Goal: Transaction & Acquisition: Subscribe to service/newsletter

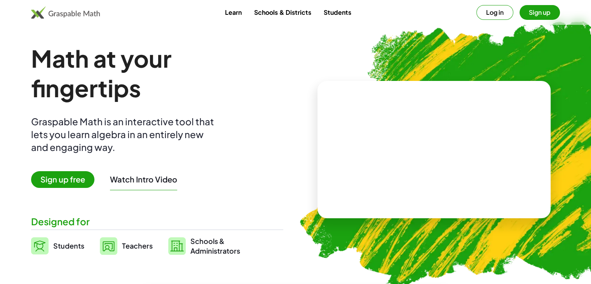
click at [149, 179] on button "Watch Intro Video" at bounding box center [143, 179] width 67 height 10
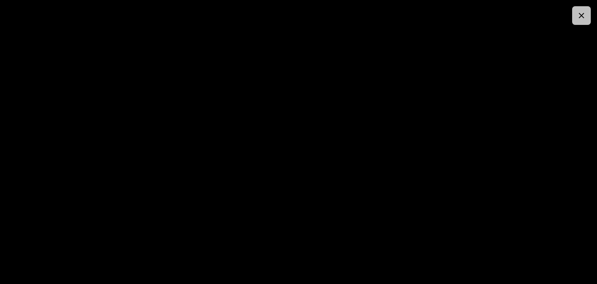
click at [588, 14] on button "button" at bounding box center [581, 15] width 19 height 19
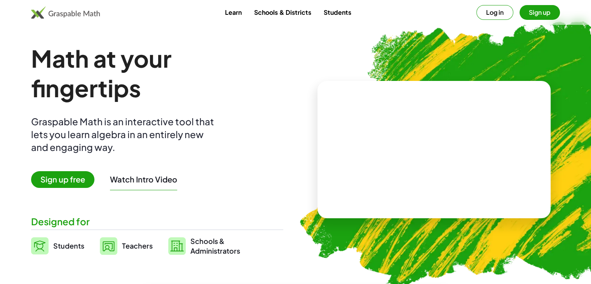
click at [322, 10] on link "Students" at bounding box center [337, 12] width 40 height 14
click at [87, 177] on span "Sign up free" at bounding box center [62, 179] width 63 height 17
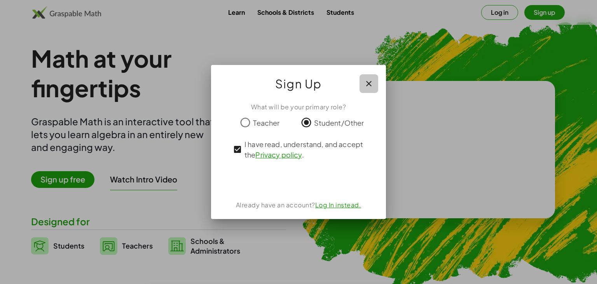
click at [372, 79] on icon "button" at bounding box center [368, 83] width 9 height 9
